Goal: Task Accomplishment & Management: Use online tool/utility

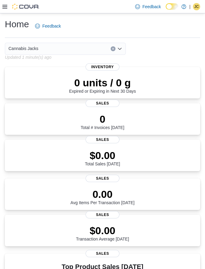
click at [1, 5] on div "Feedback Dark Mode Cannabis Jacks | JC Jackie Crawford" at bounding box center [102, 6] width 205 height 13
click at [7, 9] on icon at bounding box center [4, 6] width 5 height 5
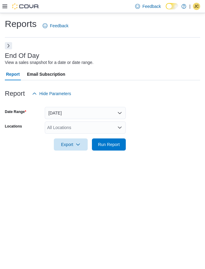
click at [12, 46] on button "Next" at bounding box center [8, 45] width 7 height 7
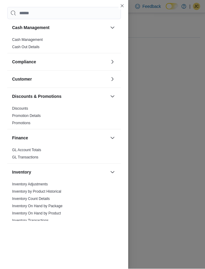
click at [3, 6] on div "Cash Management Cash Management Cash Out Details Compliance OCS Transaction Sub…" at bounding box center [64, 114] width 128 height 228
click at [38, 41] on link "Cash Management" at bounding box center [27, 40] width 31 height 4
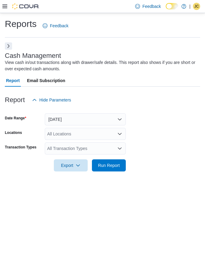
click at [78, 120] on button "Today" at bounding box center [85, 120] width 81 height 12
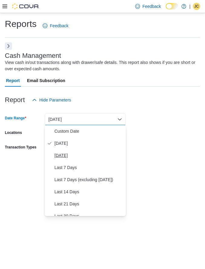
click at [80, 156] on span "Yesterday" at bounding box center [89, 155] width 69 height 7
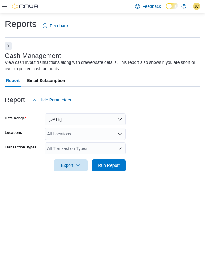
click at [90, 132] on div "All Locations" at bounding box center [85, 134] width 81 height 12
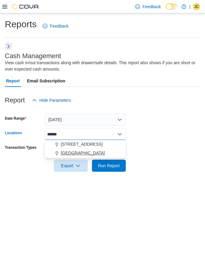
type input "*****"
click at [95, 154] on div "North Bay" at bounding box center [85, 153] width 74 height 6
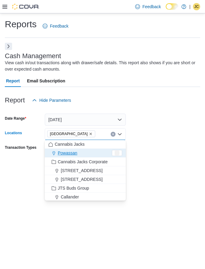
type input "*"
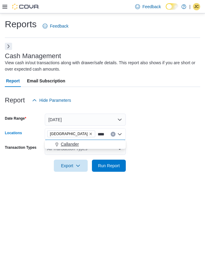
type input "****"
click at [91, 144] on div "Callander" at bounding box center [85, 144] width 74 height 6
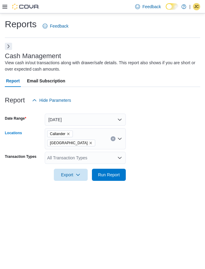
click at [173, 135] on form "Date Range Yesterday Locations Callander North Bay Combo box. Selected. Calland…" at bounding box center [103, 143] width 196 height 75
click at [96, 152] on div "All Transaction Types" at bounding box center [85, 158] width 81 height 12
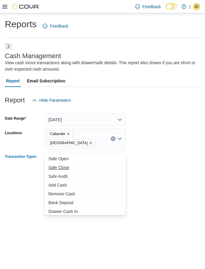
click at [73, 168] on span "Safe Close" at bounding box center [85, 167] width 74 height 6
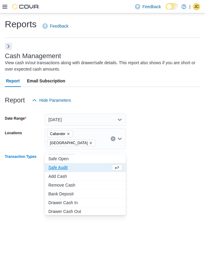
click at [167, 142] on form "Date Range Yesterday Locations Callander North Bay Transaction Types Safe Close…" at bounding box center [103, 143] width 196 height 75
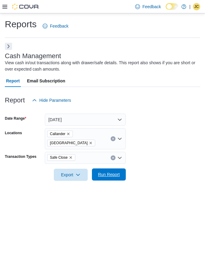
click at [116, 168] on span "Run Report" at bounding box center [109, 174] width 27 height 12
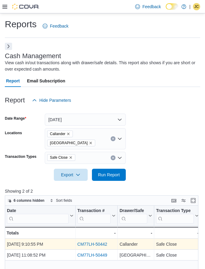
click at [97, 242] on link "CM77LH-50442" at bounding box center [93, 244] width 30 height 5
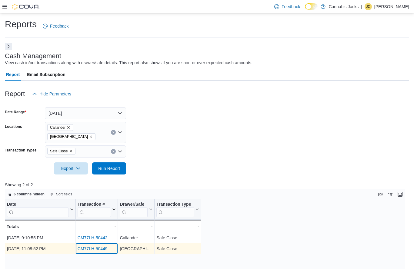
click at [99, 243] on div "CM77LH-50449 - Transaction # URL, column 2, row 2" at bounding box center [97, 248] width 42 height 11
click at [101, 247] on link "CM77LH-50449" at bounding box center [93, 249] width 30 height 5
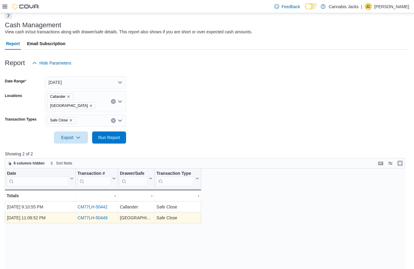
scroll to position [23, 0]
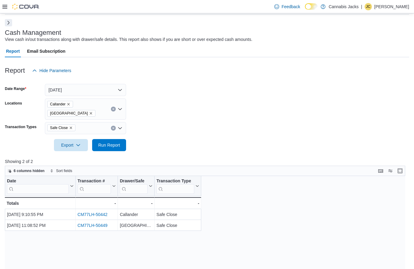
click at [11, 25] on button "Next" at bounding box center [8, 22] width 7 height 7
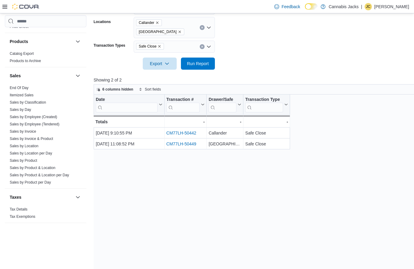
scroll to position [334, 0]
click at [23, 88] on link "End Of Day" at bounding box center [19, 88] width 19 height 4
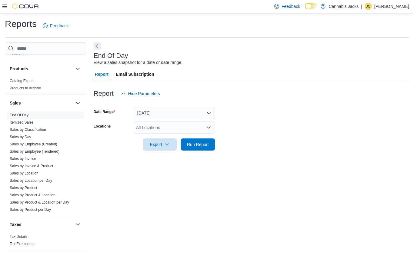
click at [160, 117] on button "Today" at bounding box center [174, 113] width 81 height 12
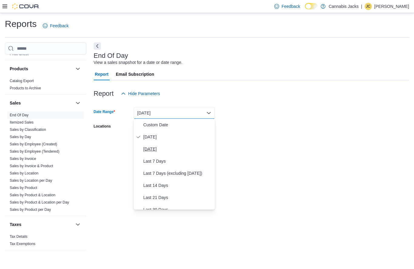
click at [167, 151] on span "Yesterday" at bounding box center [177, 149] width 69 height 7
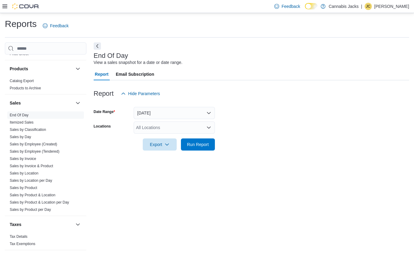
click at [190, 128] on div "All Locations" at bounding box center [174, 128] width 81 height 12
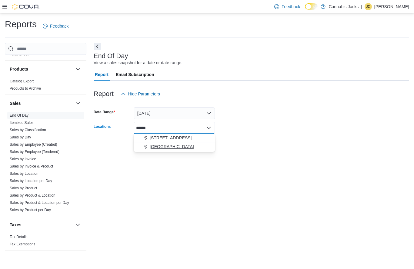
type input "*****"
click at [187, 148] on div "North Bay" at bounding box center [174, 147] width 74 height 6
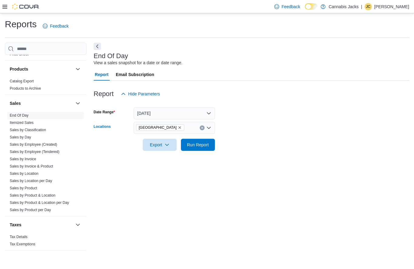
click at [205, 139] on form "Date Range Yesterday Locations North Bay Combo box. Selected. North Bay. Press …" at bounding box center [251, 125] width 315 height 51
click at [205, 147] on span "Run Report" at bounding box center [198, 144] width 22 height 6
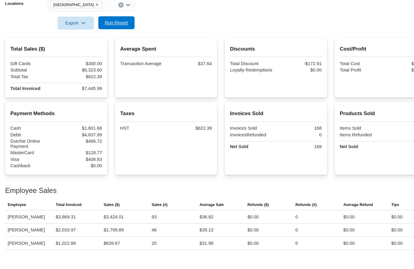
scroll to position [105, 0]
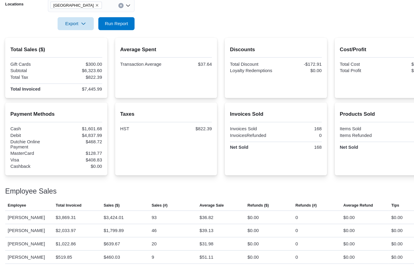
click at [89, 20] on icon "Remove North Bay from selection in this group" at bounding box center [91, 22] width 4 height 4
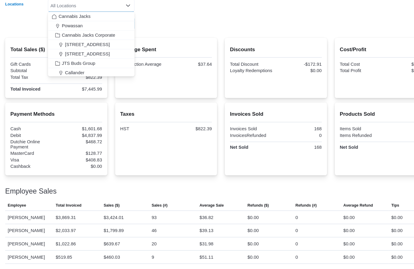
scroll to position [105, 0]
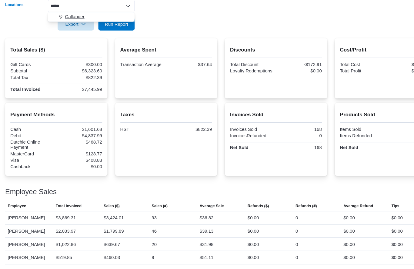
type input "*****"
click at [94, 30] on div "Callander" at bounding box center [85, 33] width 74 height 6
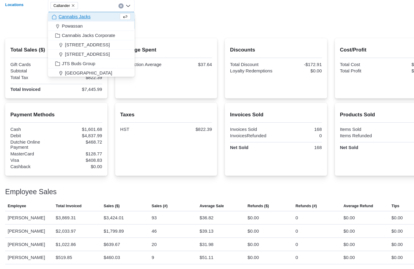
click at [172, 26] on form "Date Range Yesterday Locations Callander Combo box. Selected. Callander. Press …" at bounding box center [207, 20] width 404 height 51
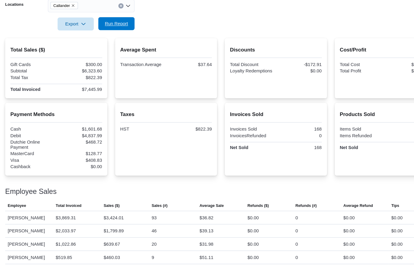
click at [121, 33] on span "Run Report" at bounding box center [109, 39] width 27 height 12
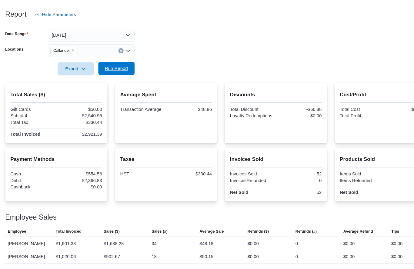
scroll to position [63, 0]
